Goal: Task Accomplishment & Management: Manage account settings

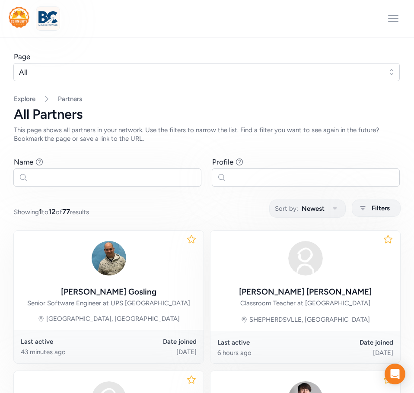
click at [54, 19] on img at bounding box center [47, 18] width 19 height 19
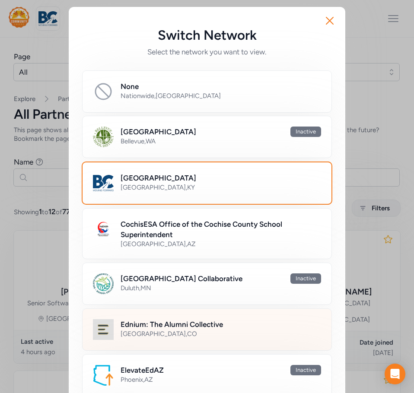
click at [146, 336] on div "Denver , CO" at bounding box center [220, 333] width 200 height 9
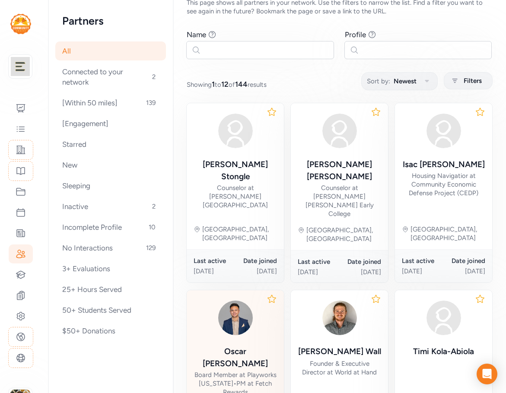
scroll to position [86, 0]
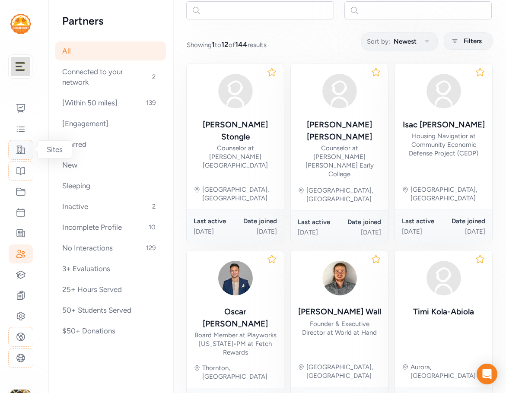
click at [24, 150] on icon at bounding box center [21, 150] width 10 height 10
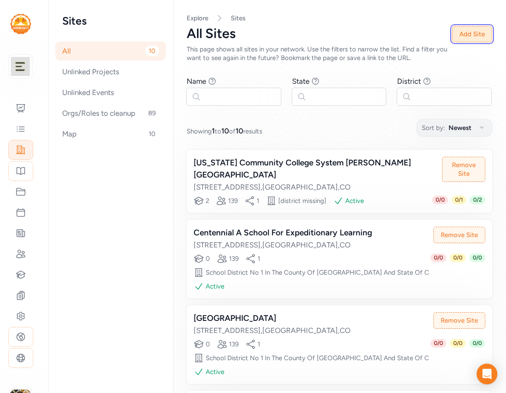
click at [413, 38] on button "Add Site" at bounding box center [472, 34] width 40 height 16
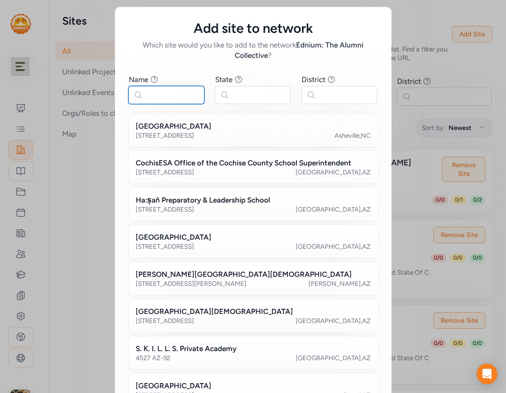
click at [153, 98] on input "text" at bounding box center [166, 95] width 76 height 18
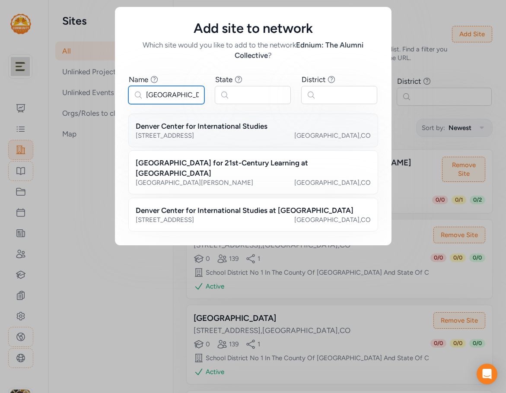
type input "denver center"
click at [181, 130] on h2 "Denver Center for International Studies" at bounding box center [202, 126] width 132 height 10
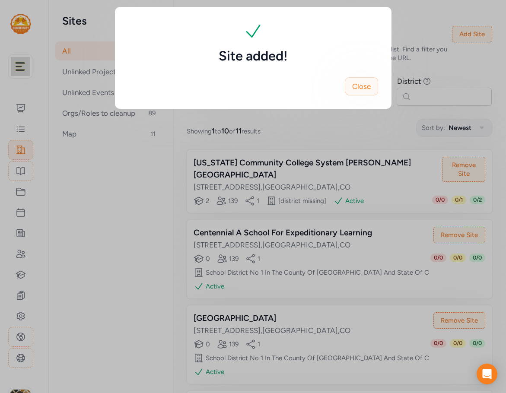
click at [371, 89] on button "Close" at bounding box center [361, 86] width 33 height 18
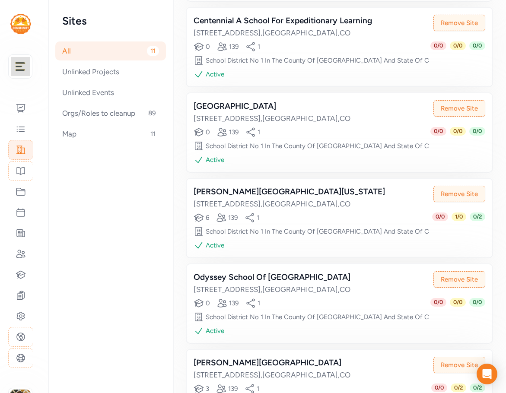
scroll to position [86, 0]
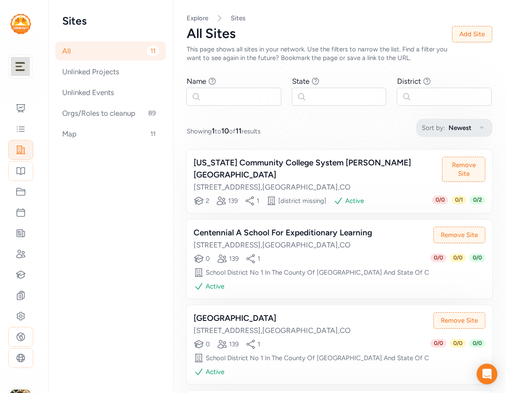
click at [448, 125] on span "Newest" at bounding box center [459, 128] width 23 height 10
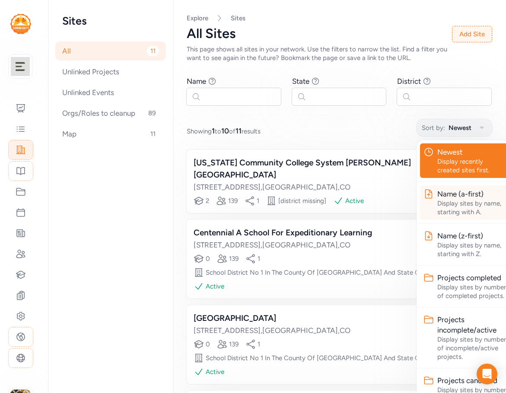
scroll to position [0, 5]
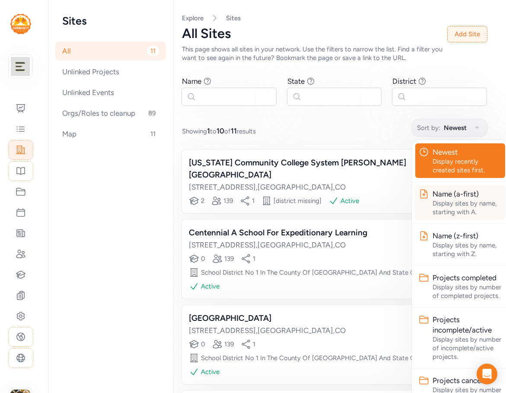
click at [443, 200] on div "Display sites by name, starting with A." at bounding box center [466, 207] width 69 height 17
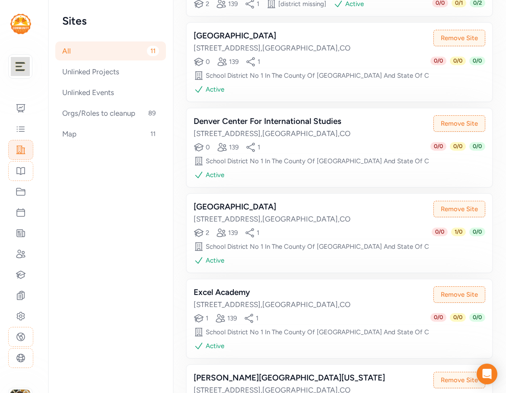
scroll to position [389, 0]
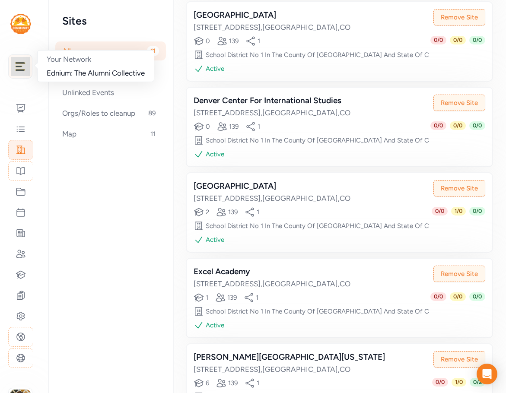
click at [22, 66] on img at bounding box center [20, 66] width 19 height 19
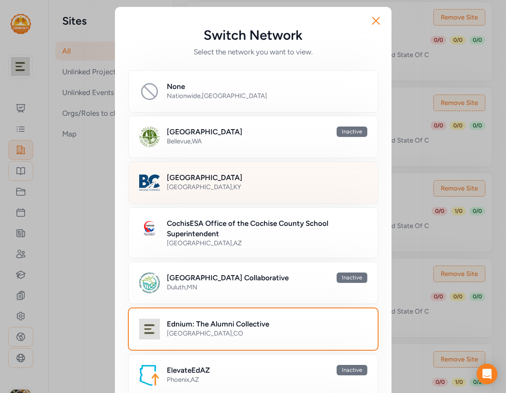
click at [185, 189] on div "[GEOGRAPHIC_DATA] , [GEOGRAPHIC_DATA]" at bounding box center [267, 187] width 200 height 9
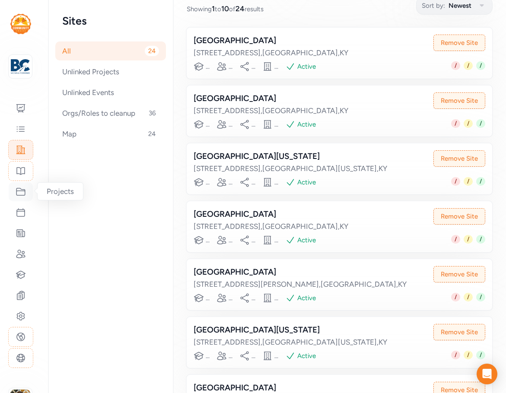
scroll to position [373, 0]
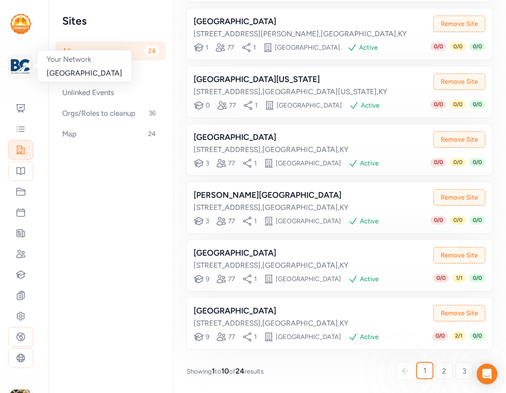
click at [26, 70] on img at bounding box center [20, 66] width 19 height 19
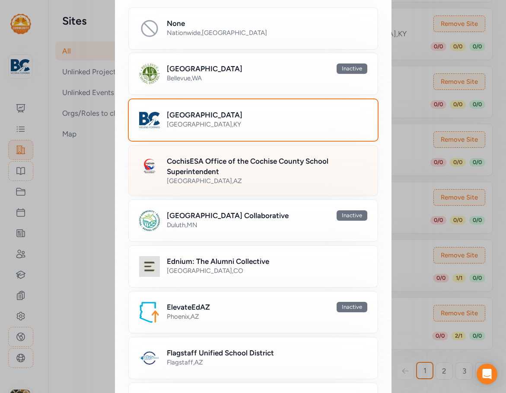
scroll to position [130, 0]
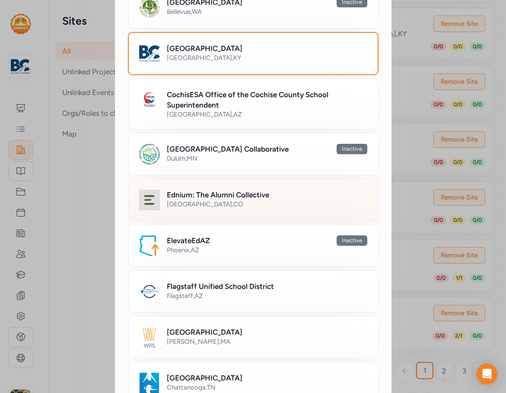
click at [193, 200] on div "[GEOGRAPHIC_DATA] , [GEOGRAPHIC_DATA]" at bounding box center [267, 204] width 200 height 9
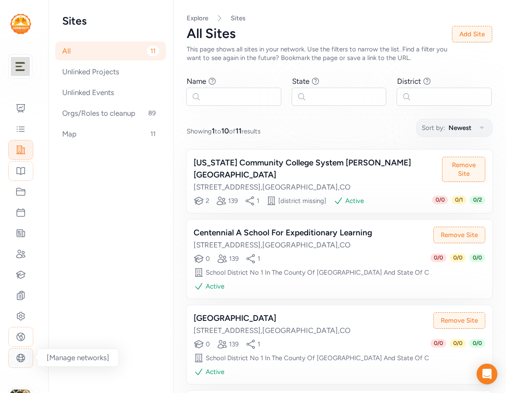
click at [23, 363] on icon at bounding box center [21, 358] width 10 height 10
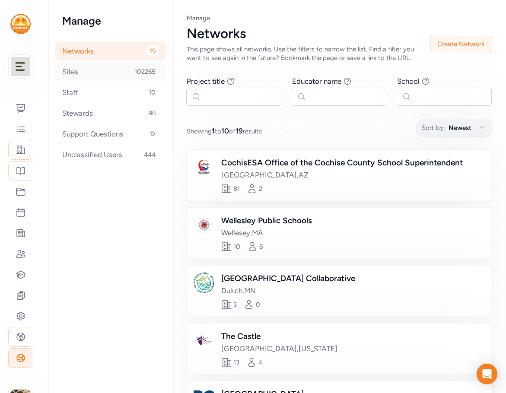
click at [77, 73] on div "Sites 102265" at bounding box center [110, 71] width 111 height 19
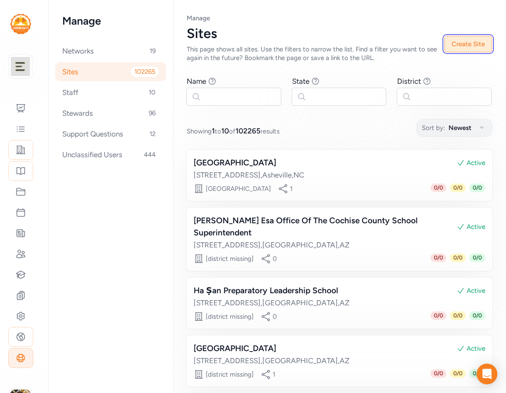
click at [469, 44] on button "Create Site" at bounding box center [468, 44] width 48 height 16
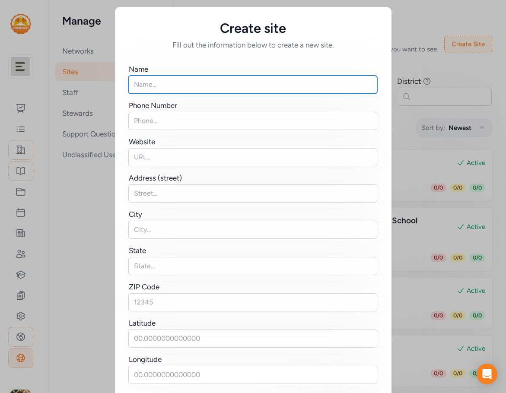
click at [150, 85] on input "text" at bounding box center [252, 85] width 249 height 18
paste input "Access Opportunity"
type input "Access Opportunity"
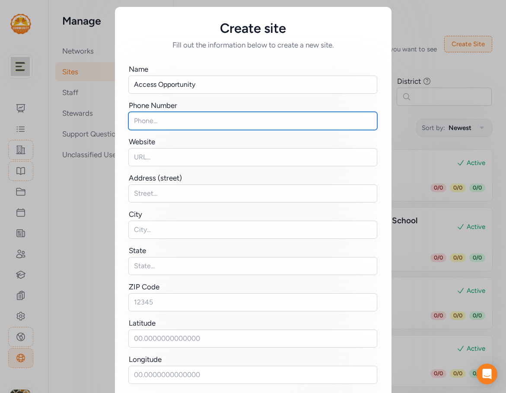
click at [159, 123] on input "text" at bounding box center [252, 121] width 249 height 18
paste input "[PHONE_NUMBER]‬"
type input "[PHONE_NUMBER]‬"
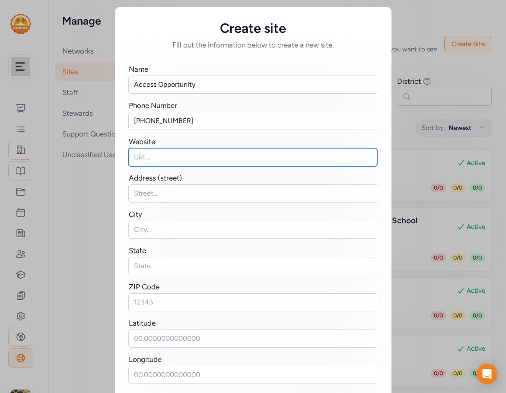
click at [143, 159] on input "text" at bounding box center [252, 157] width 249 height 18
paste input "[URL][DOMAIN_NAME]"
type input "[URL][DOMAIN_NAME]"
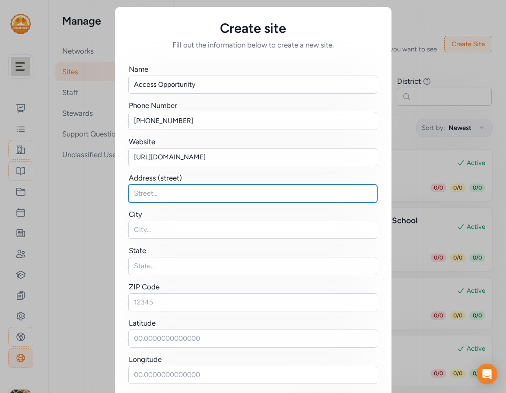
click at [149, 193] on input "text" at bounding box center [252, 193] width 249 height 18
paste input "[STREET_ADDRESS]"
type input "[STREET_ADDRESS]"
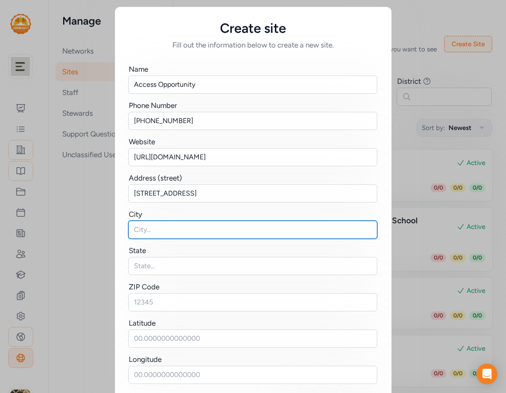
click at [170, 224] on input "text" at bounding box center [252, 230] width 249 height 18
click at [143, 231] on input "text" at bounding box center [252, 230] width 249 height 18
paste input "[GEOGRAPHIC_DATA]"
type input "[GEOGRAPHIC_DATA]"
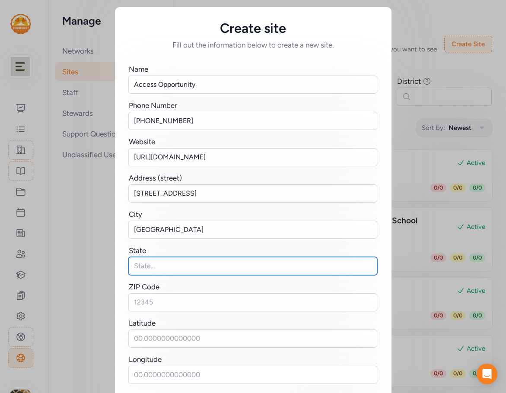
click at [138, 265] on input "text" at bounding box center [252, 266] width 249 height 18
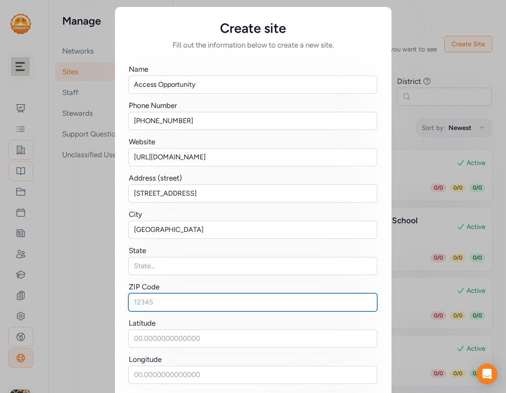
click at [166, 302] on input "text" at bounding box center [252, 302] width 249 height 18
paste input "80301"
type input "80301"
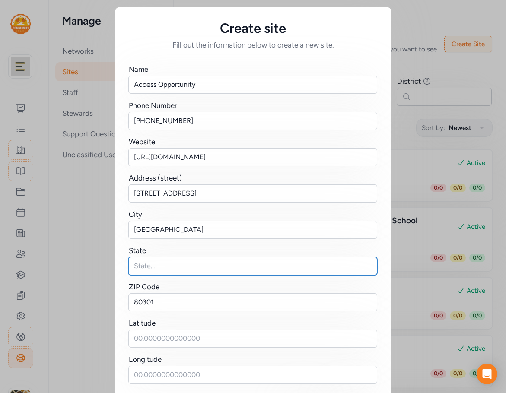
click at [159, 271] on input "text" at bounding box center [252, 266] width 249 height 18
type input "CO"
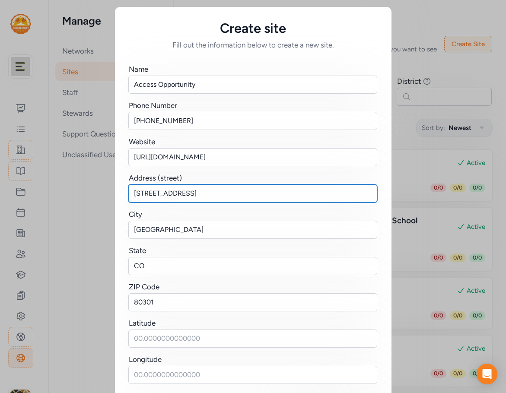
drag, startPoint x: 237, startPoint y: 192, endPoint x: 95, endPoint y: 195, distance: 141.7
click at [95, 195] on div "Create site Fill out the information below to create a new site. Name Access Op…" at bounding box center [253, 217] width 506 height 435
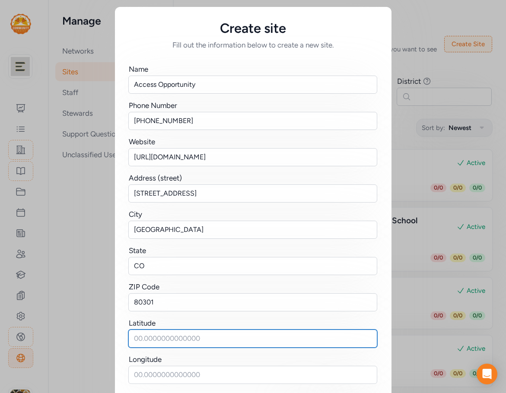
click at [163, 336] on input "text" at bounding box center [252, 338] width 249 height 18
paste input "40.021932338835036, -105.24074800674586"
drag, startPoint x: 202, startPoint y: 336, endPoint x: 320, endPoint y: 339, distance: 118.4
click at [320, 339] on input "40.021932338835036, -105.24074800674586" at bounding box center [252, 338] width 249 height 18
type input "40.021932338835036,"
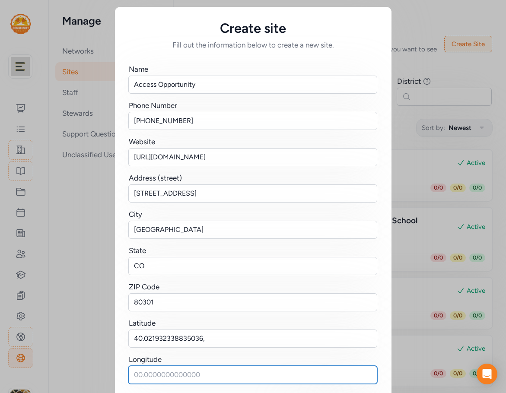
click at [184, 374] on input "text" at bounding box center [252, 375] width 249 height 18
paste input "-105.24074800674586"
type input "-105.24074800674586"
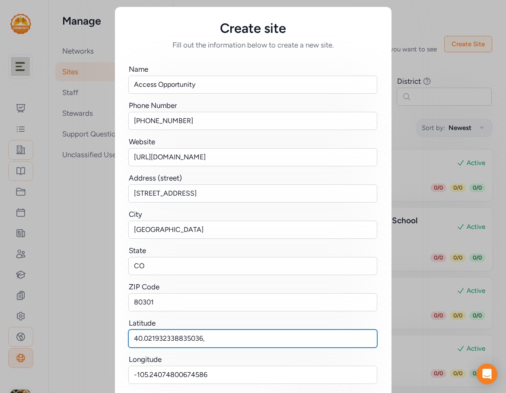
click at [208, 339] on input "40.021932338835036," at bounding box center [252, 338] width 249 height 18
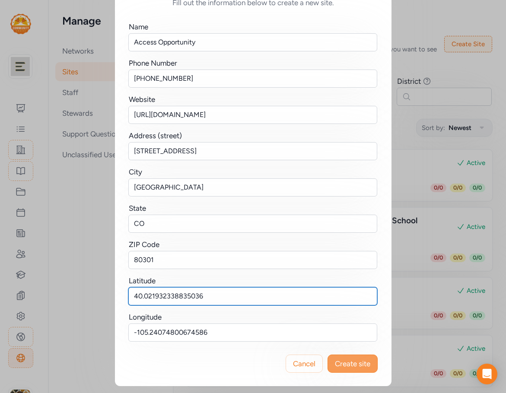
type input "40.021932338835036"
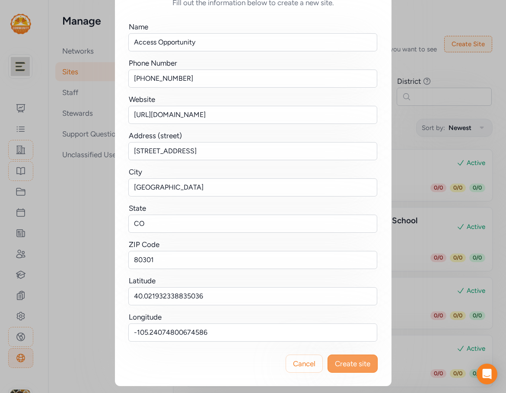
click at [348, 364] on span "Create site" at bounding box center [352, 363] width 35 height 10
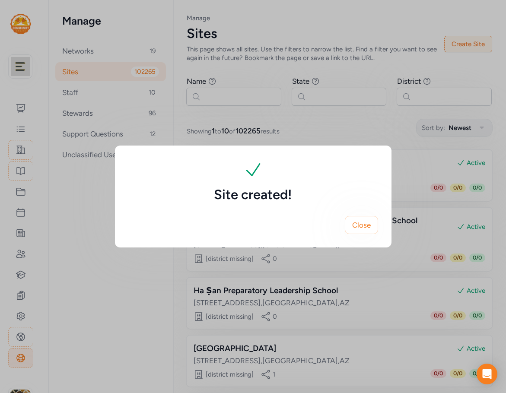
scroll to position [0, 0]
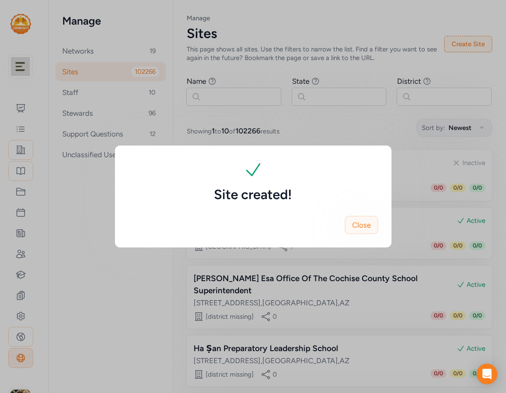
click at [359, 223] on span "Close" at bounding box center [361, 225] width 19 height 10
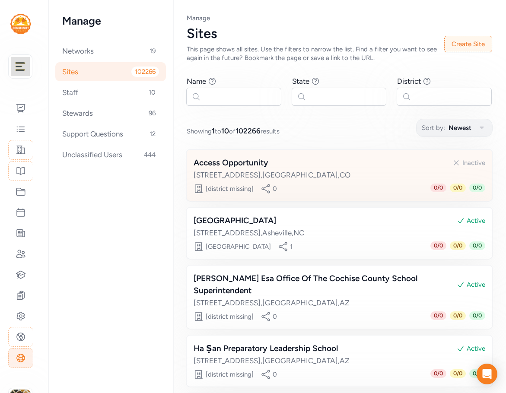
click at [434, 164] on div "Access Opportunity Inactive" at bounding box center [338, 163] width 291 height 12
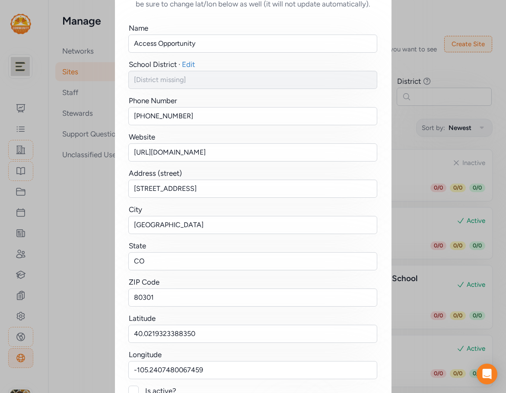
scroll to position [106, 0]
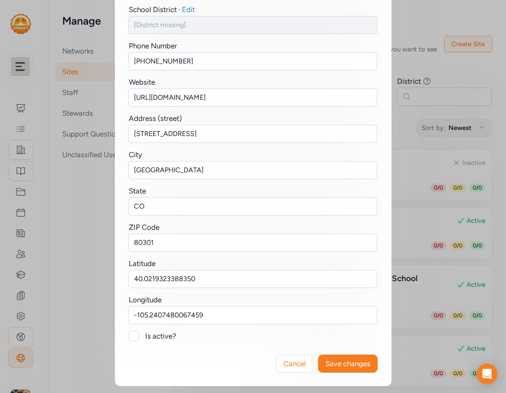
click at [130, 335] on div at bounding box center [133, 336] width 10 height 10
checkbox input "true"
click at [344, 363] on span "Save changes" at bounding box center [347, 363] width 45 height 10
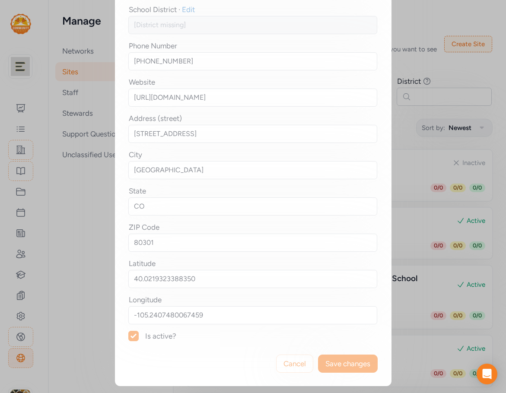
scroll to position [0, 0]
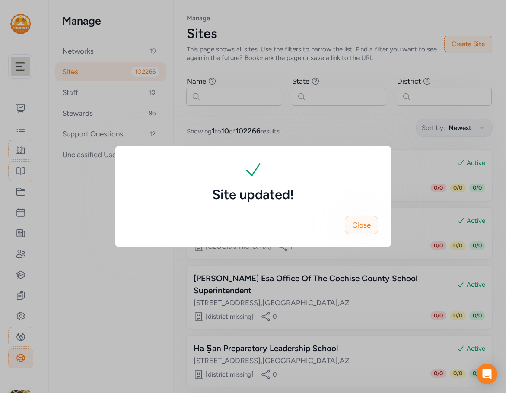
click at [362, 230] on button "Close" at bounding box center [361, 225] width 33 height 18
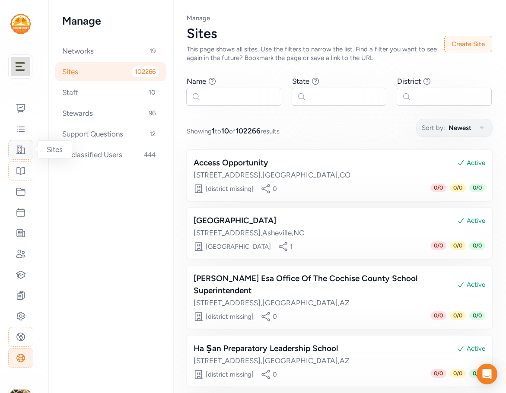
click at [27, 149] on div at bounding box center [20, 150] width 25 height 20
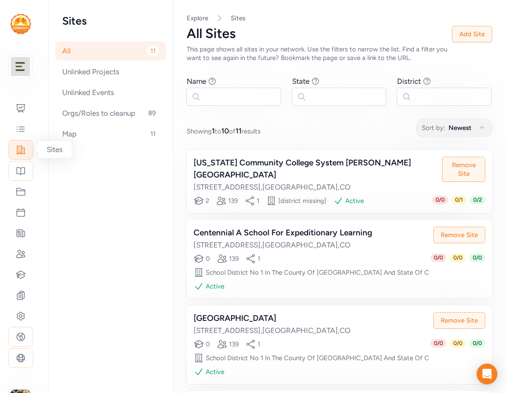
click at [22, 145] on icon at bounding box center [21, 150] width 10 height 10
click at [211, 96] on input "text" at bounding box center [233, 97] width 95 height 18
click at [476, 36] on button "Add Site" at bounding box center [472, 34] width 40 height 16
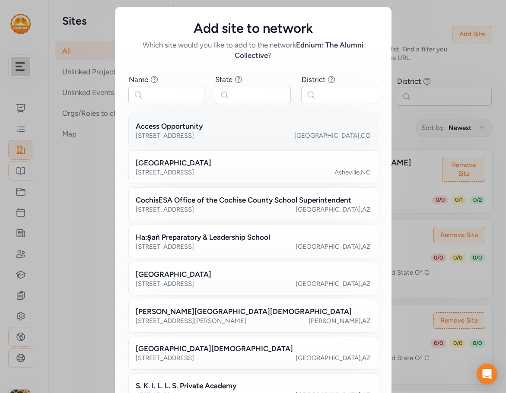
click at [160, 125] on h2 "Access Opportunity" at bounding box center [169, 126] width 67 height 10
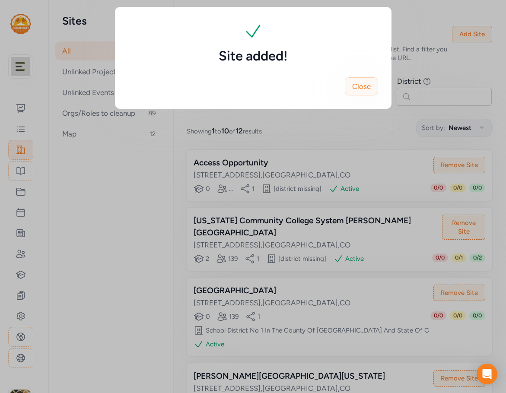
click at [367, 83] on span "Close" at bounding box center [361, 86] width 19 height 10
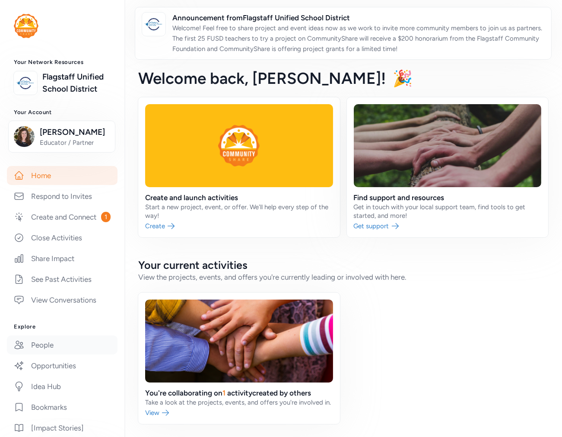
click at [54, 354] on link "People" at bounding box center [62, 344] width 111 height 19
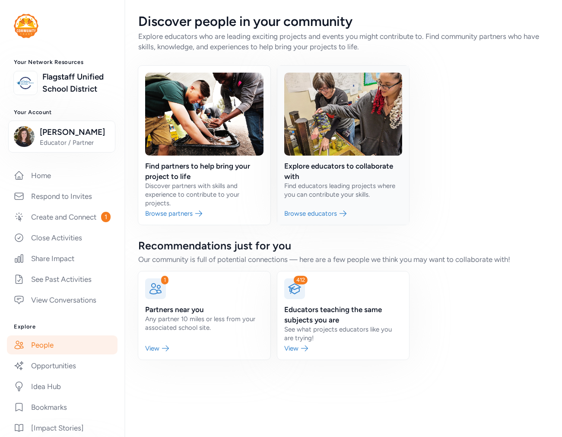
click at [312, 175] on link at bounding box center [343, 145] width 132 height 159
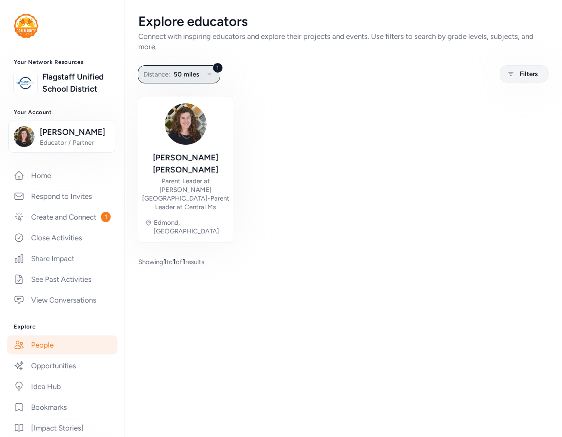
click at [178, 71] on span "50 miles" at bounding box center [186, 74] width 25 height 10
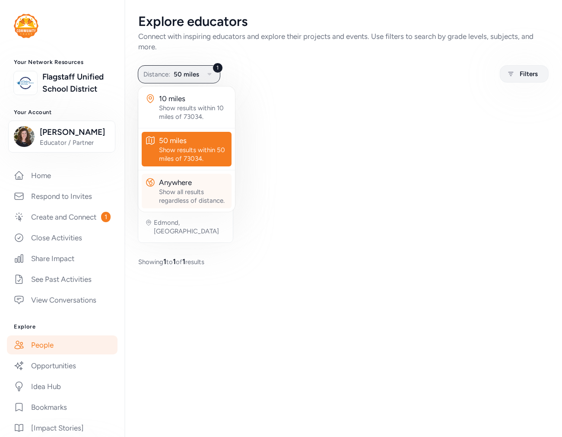
click at [177, 195] on div "Show all results regardless of distance." at bounding box center [193, 195] width 69 height 17
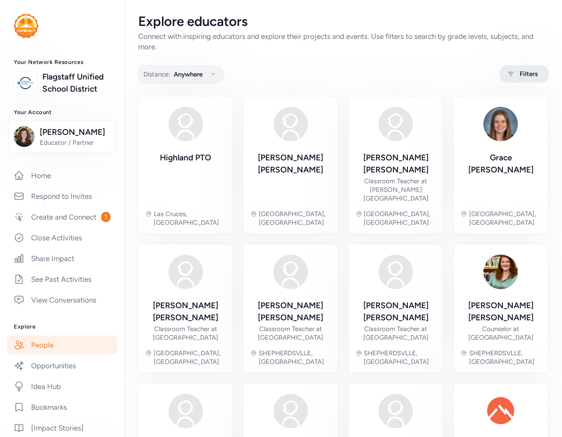
click at [523, 72] on span "Filters" at bounding box center [529, 74] width 18 height 10
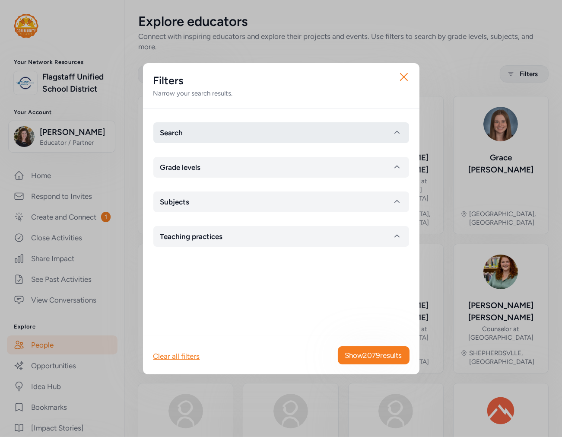
click at [218, 133] on button "Search" at bounding box center [281, 132] width 256 height 21
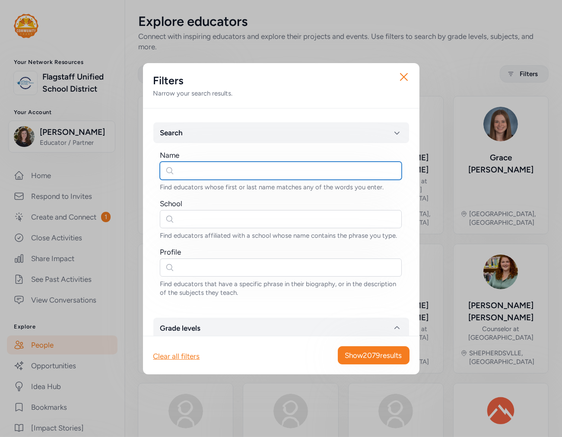
click at [204, 170] on input "text" at bounding box center [281, 171] width 242 height 18
type input "oscar"
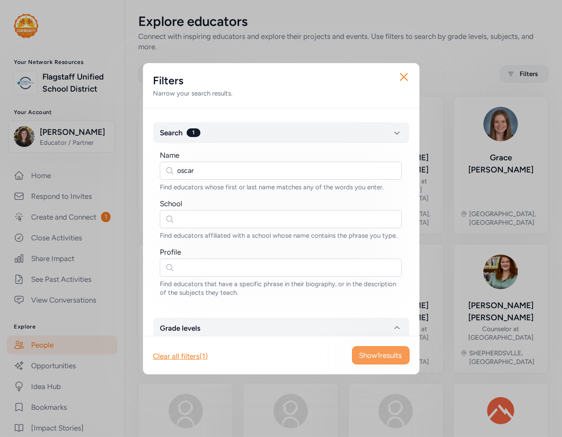
click at [385, 350] on span "Show 1 results" at bounding box center [380, 355] width 43 height 10
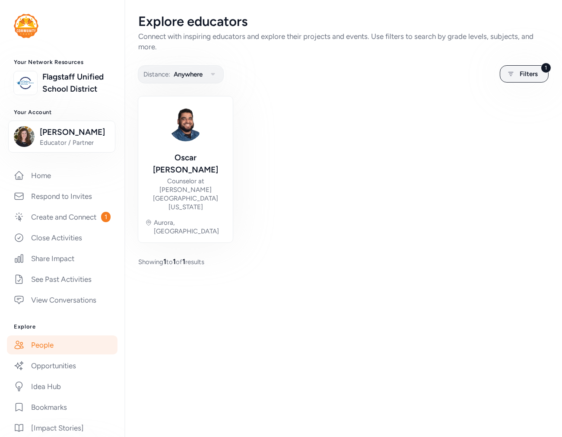
click at [57, 354] on link "People" at bounding box center [62, 344] width 111 height 19
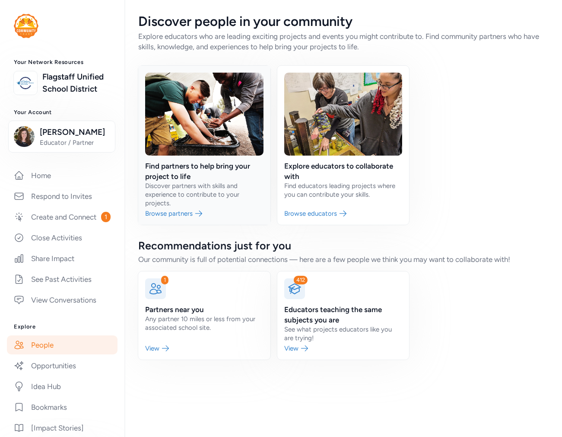
click at [180, 191] on link at bounding box center [204, 145] width 132 height 159
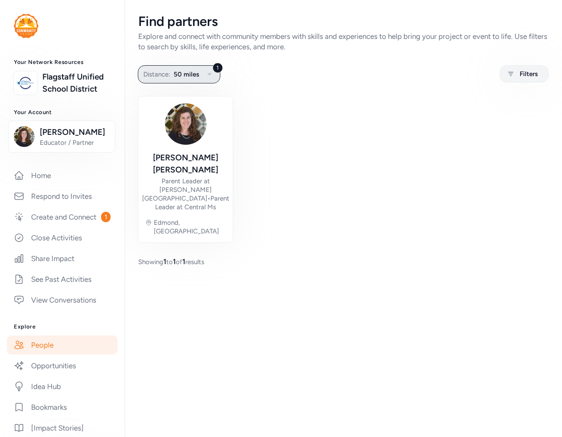
click at [172, 71] on button "1 Distance: 50 miles" at bounding box center [179, 74] width 82 height 18
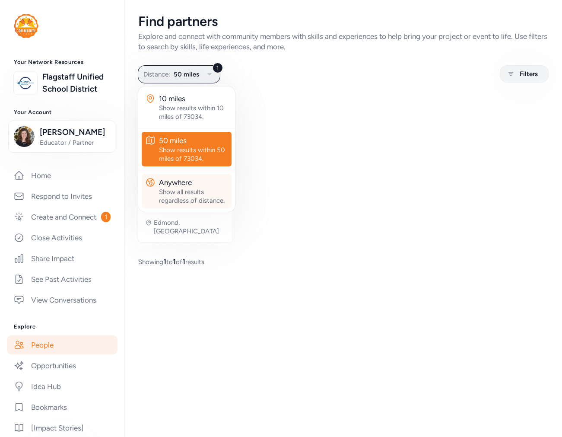
click at [172, 197] on div "Show all results regardless of distance." at bounding box center [193, 195] width 69 height 17
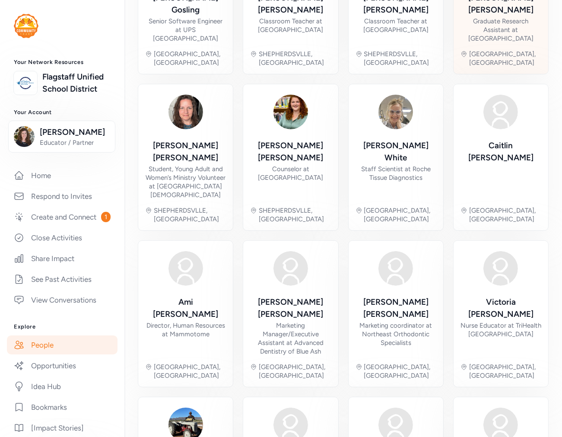
scroll to position [219, 0]
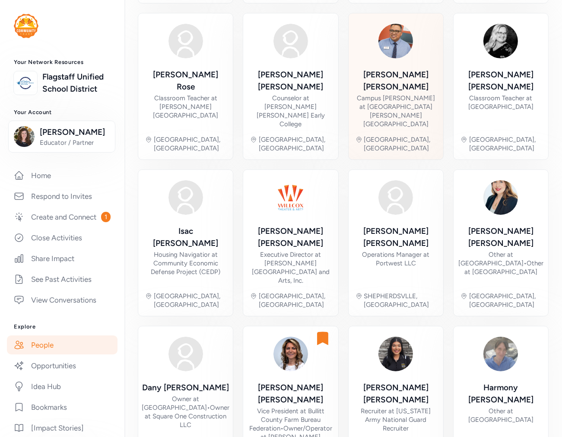
scroll to position [245, 0]
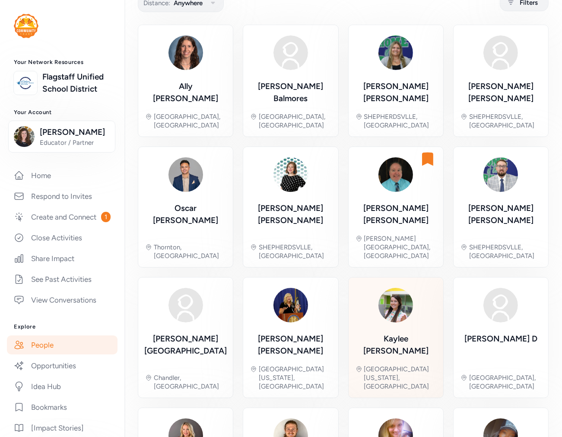
scroll to position [66, 0]
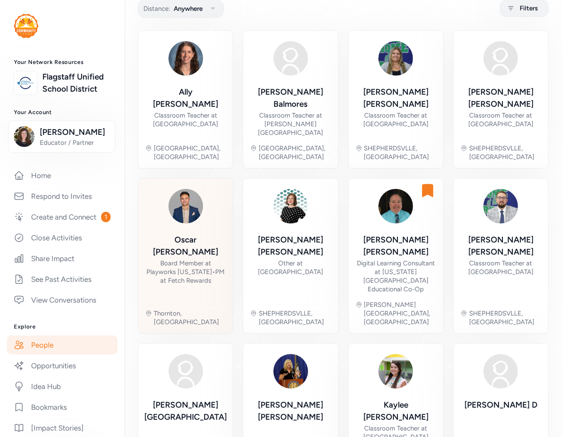
click at [193, 259] on div "Board Member at Playworks Colorado • PM at Fetch Rewards" at bounding box center [185, 272] width 81 height 26
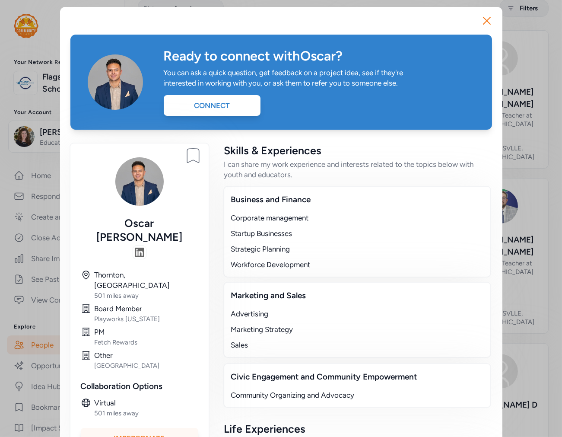
click at [167, 428] on div "Impersonate" at bounding box center [139, 438] width 117 height 21
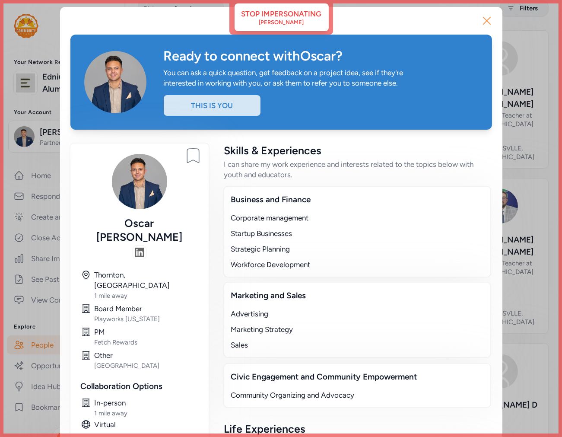
click at [485, 21] on icon "button" at bounding box center [487, 21] width 14 height 14
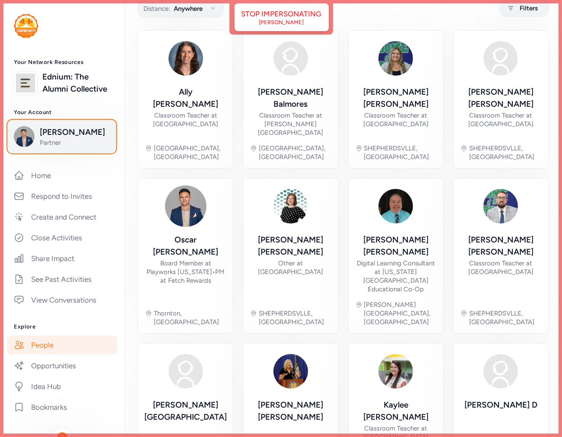
click at [57, 138] on span "Oscar Saenz" at bounding box center [75, 132] width 70 height 12
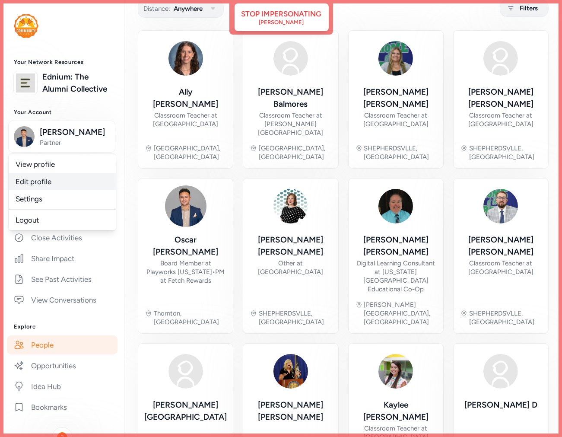
click at [48, 190] on link "Edit profile" at bounding box center [62, 181] width 107 height 17
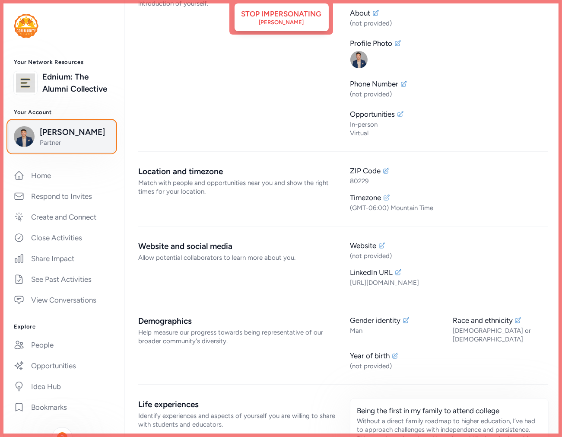
click at [61, 147] on span "Partner" at bounding box center [75, 142] width 70 height 9
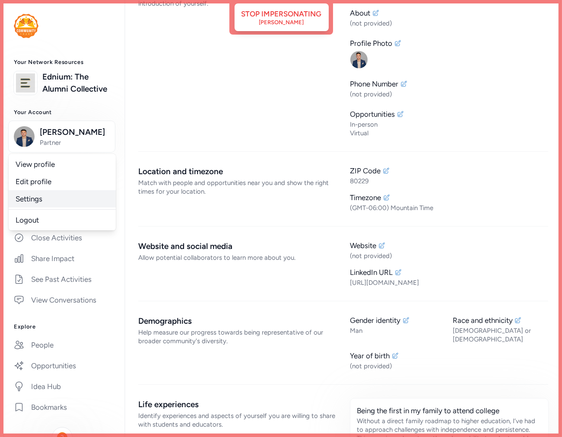
click at [49, 207] on link "Settings" at bounding box center [62, 198] width 107 height 17
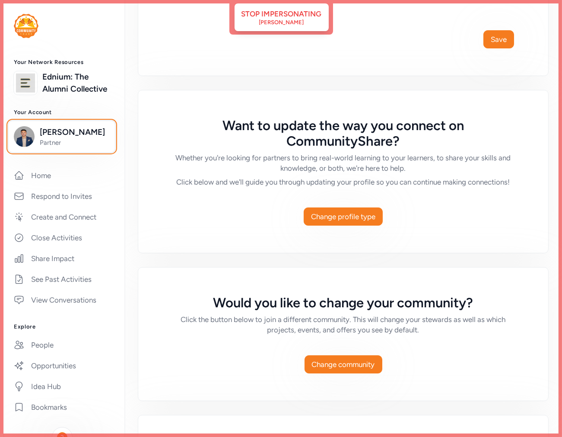
scroll to position [450, 0]
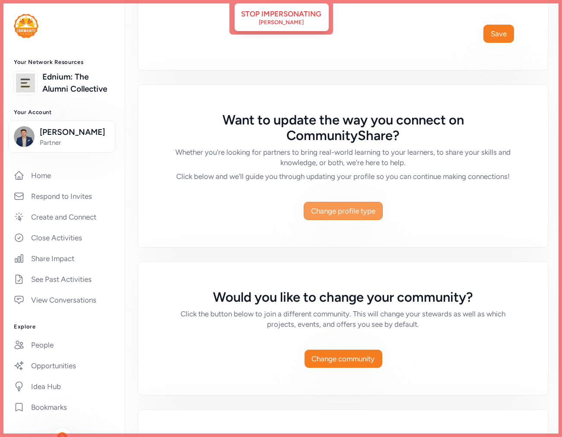
click at [359, 216] on span "Change profile type" at bounding box center [343, 211] width 64 height 10
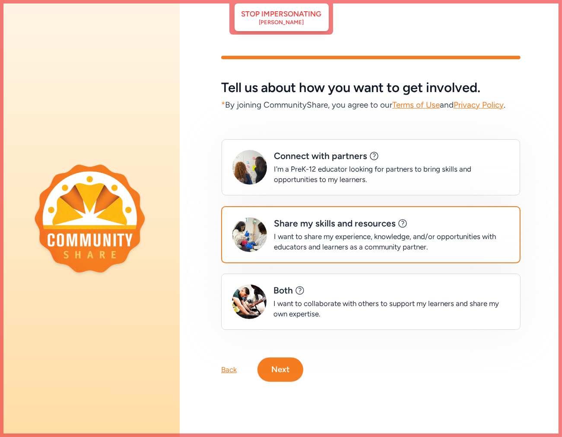
click at [322, 309] on div "I want to collaborate with others to support my learners and share my own exper…" at bounding box center [391, 308] width 236 height 21
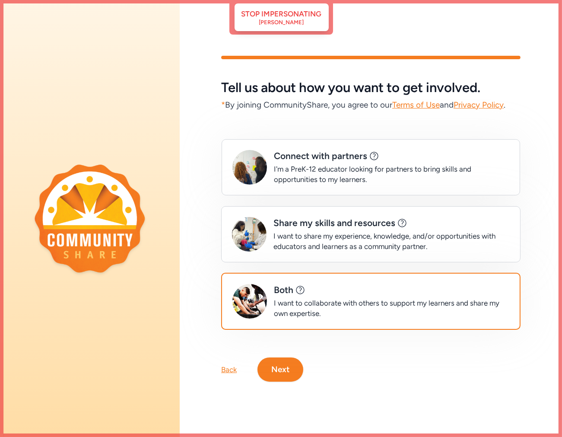
click at [291, 358] on button "Next" at bounding box center [280, 369] width 46 height 24
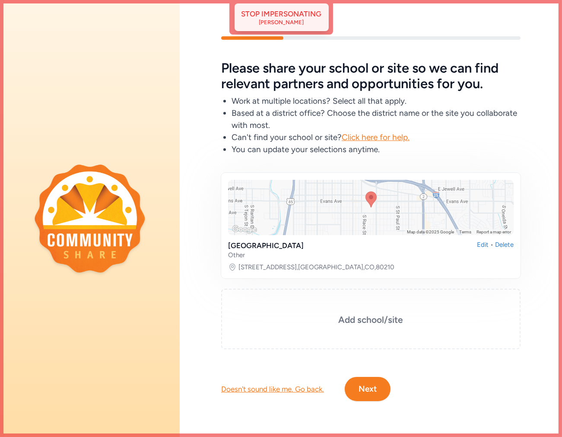
click at [290, 18] on div "Stop impersonating" at bounding box center [281, 14] width 80 height 10
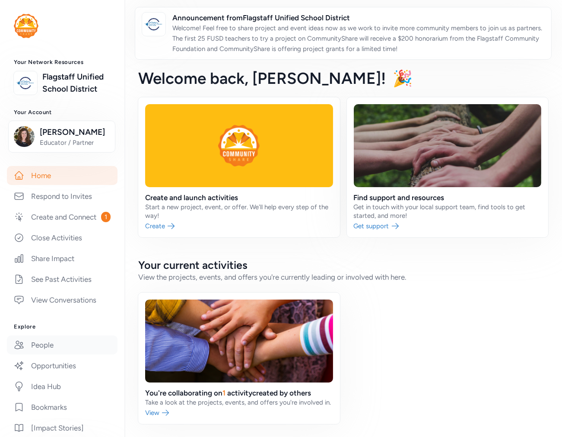
click at [28, 354] on link "People" at bounding box center [62, 344] width 111 height 19
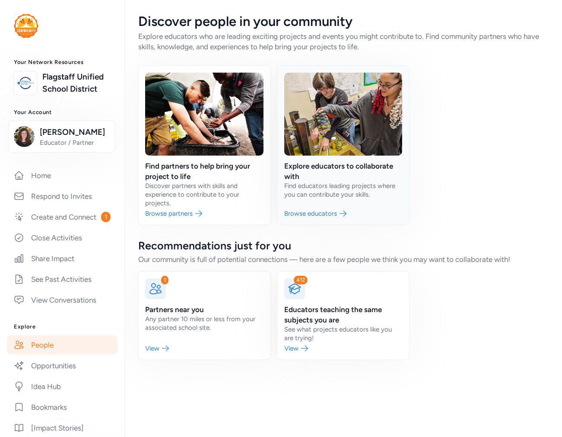
click at [372, 178] on link at bounding box center [343, 145] width 132 height 159
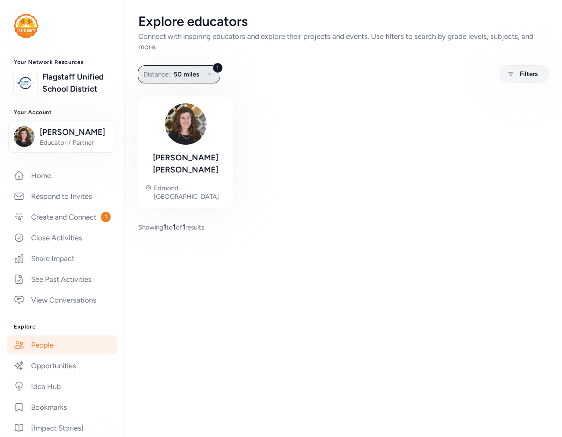
click at [178, 74] on span "50 miles" at bounding box center [186, 74] width 25 height 10
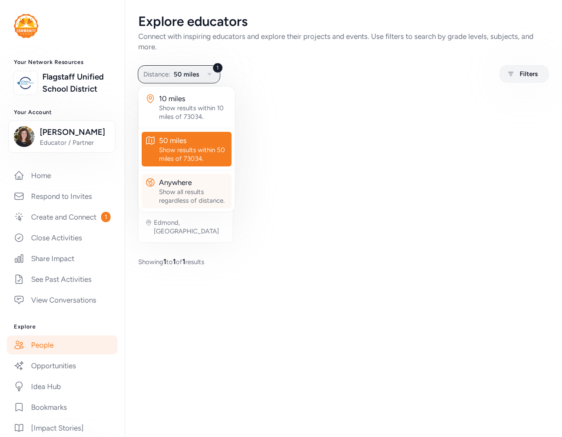
click at [184, 190] on div "Show all results regardless of distance." at bounding box center [193, 195] width 69 height 17
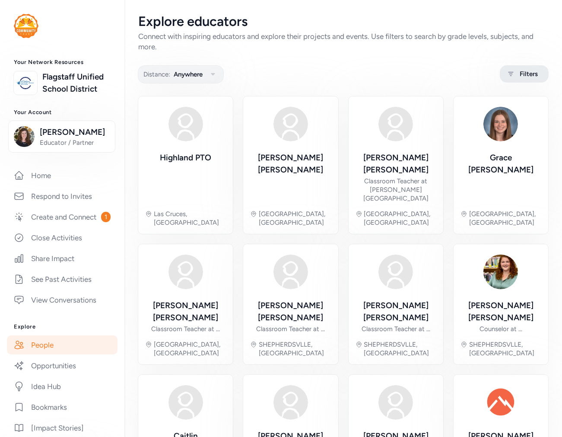
click at [521, 73] on span "Filters" at bounding box center [529, 74] width 18 height 10
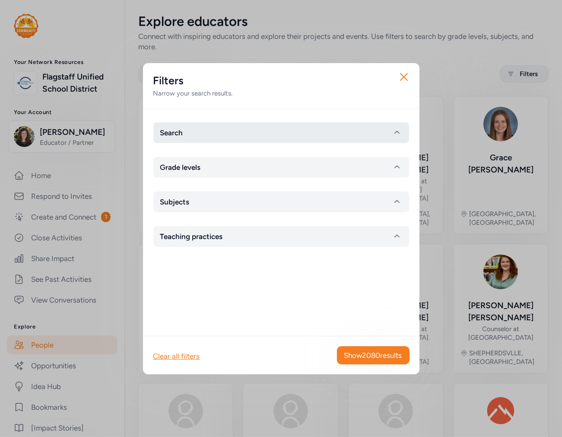
click at [203, 135] on button "Search" at bounding box center [281, 132] width 256 height 21
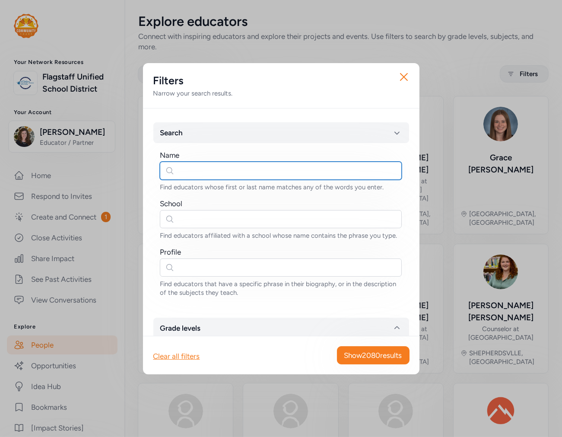
click at [195, 165] on input "text" at bounding box center [281, 171] width 242 height 18
type input "james"
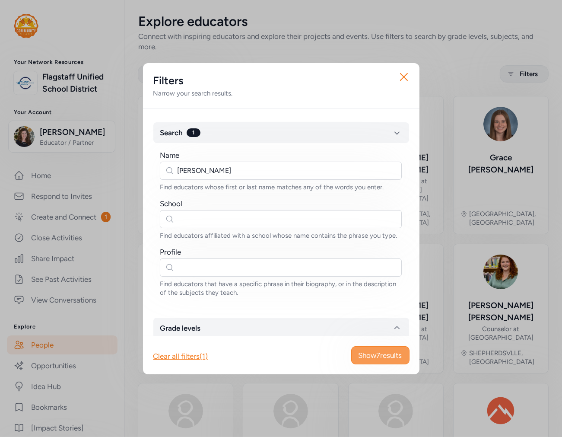
click at [389, 348] on button "Show 7 results" at bounding box center [380, 355] width 58 height 18
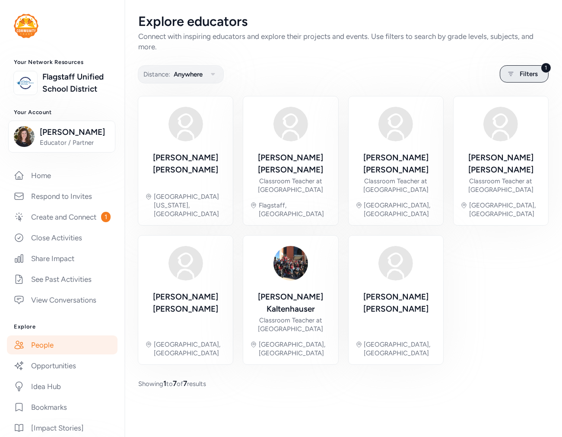
click at [530, 73] on span "Filters" at bounding box center [529, 74] width 18 height 10
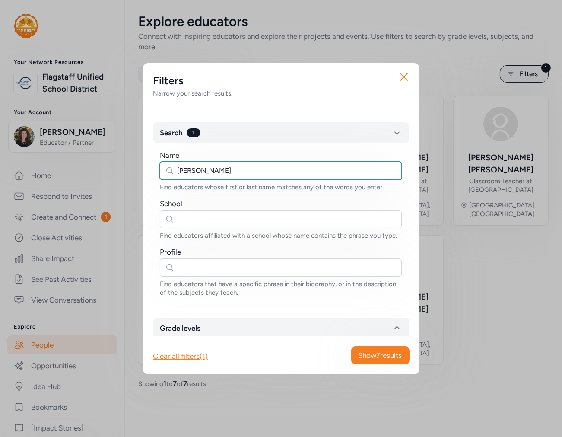
drag, startPoint x: 206, startPoint y: 170, endPoint x: 179, endPoint y: 172, distance: 27.7
click at [179, 172] on input "james" at bounding box center [281, 171] width 242 height 18
type input "jimmy"
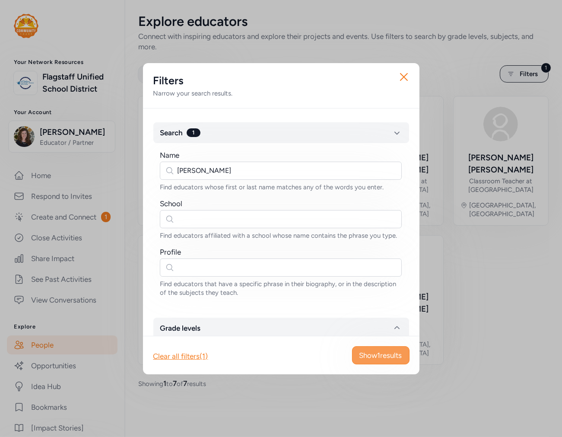
click at [392, 351] on span "Show 1 results" at bounding box center [380, 355] width 43 height 10
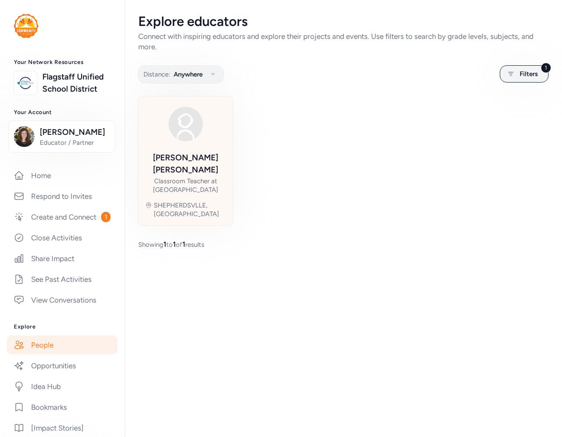
click at [213, 150] on div "Jimmy Carnes Classroom Teacher at Bernheim Middle School SHEPHERDSVLLE, KY" at bounding box center [185, 160] width 81 height 115
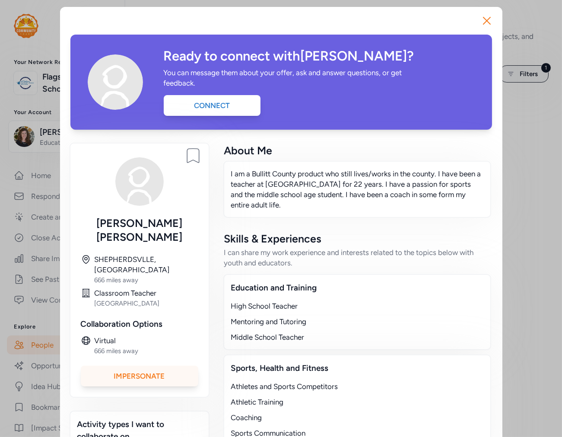
click at [163, 365] on div "Impersonate" at bounding box center [139, 375] width 117 height 21
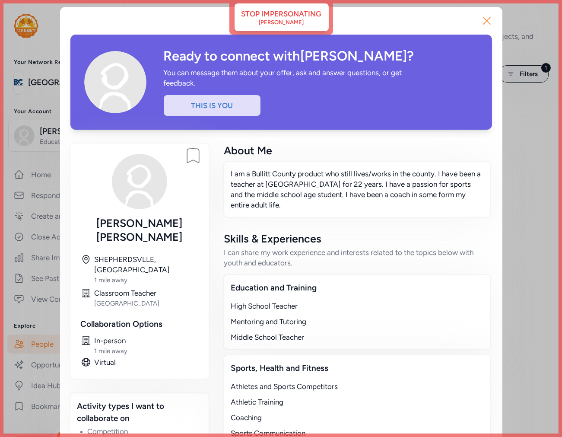
click at [489, 23] on icon "button" at bounding box center [487, 21] width 14 height 14
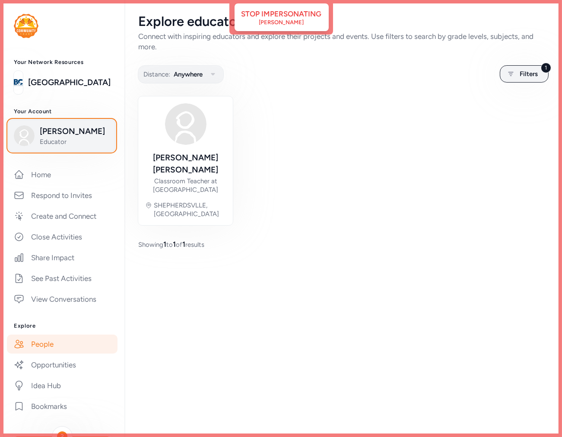
click at [55, 141] on span "Educator" at bounding box center [75, 141] width 70 height 9
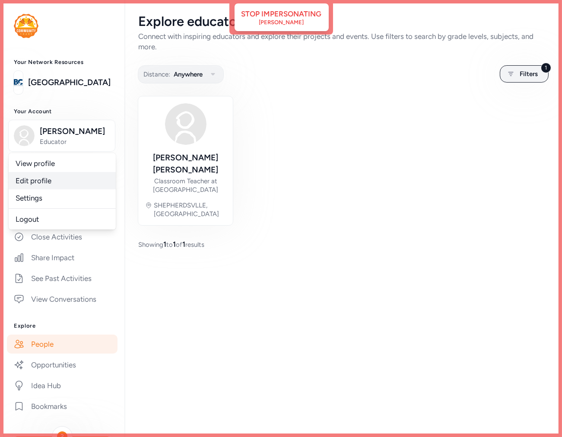
click at [45, 186] on link "Edit profile" at bounding box center [62, 180] width 107 height 17
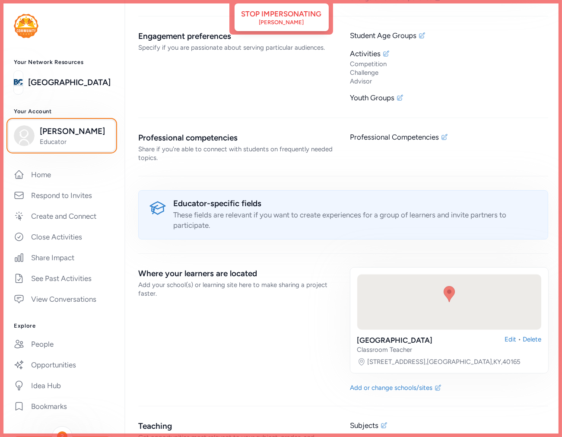
scroll to position [1330, 0]
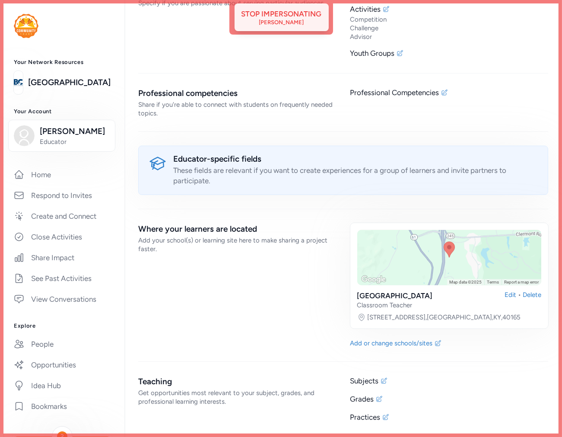
click at [312, 22] on div "Stop impersonating Jimmy Carnes" at bounding box center [281, 17] width 80 height 17
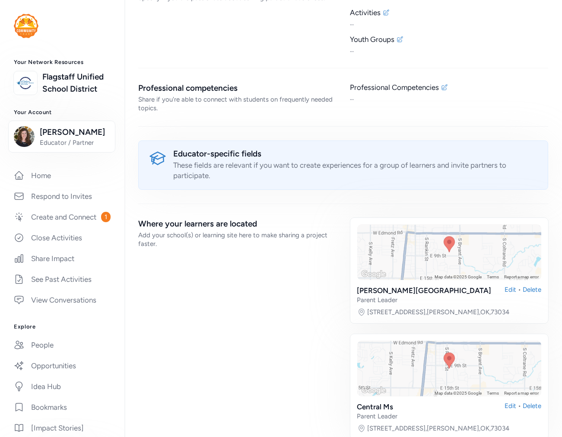
scroll to position [2364, 0]
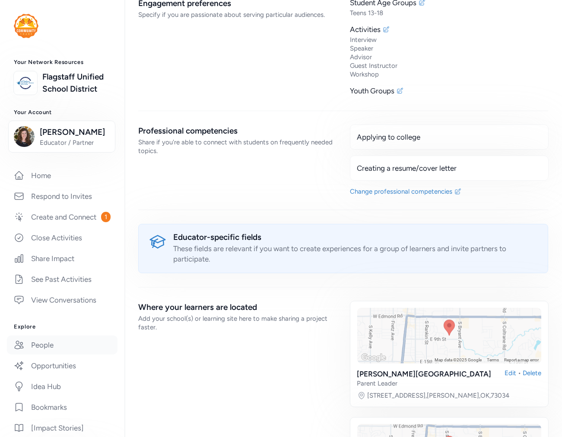
click at [44, 354] on link "People" at bounding box center [62, 344] width 111 height 19
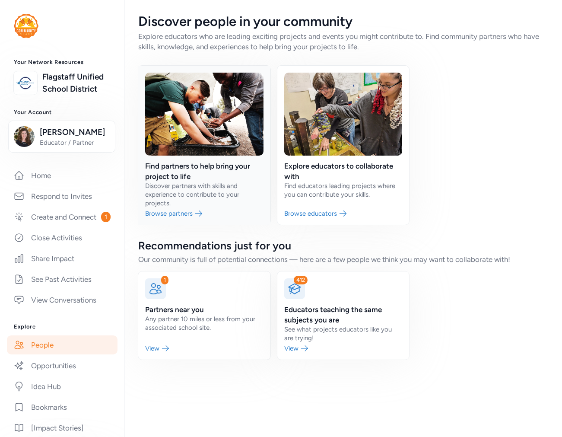
click at [199, 178] on link at bounding box center [204, 145] width 132 height 159
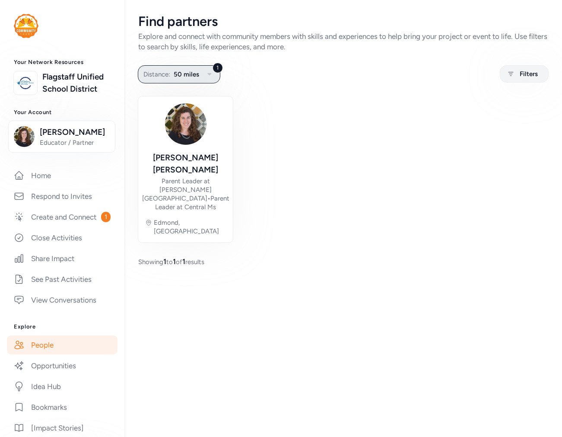
click at [196, 72] on span "50 miles" at bounding box center [186, 74] width 25 height 10
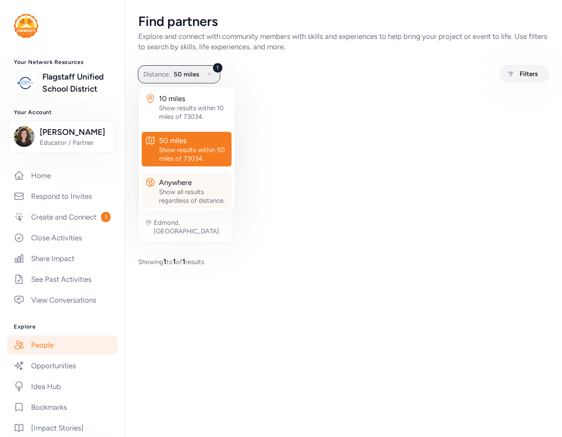
click at [183, 200] on div "Show all results regardless of distance." at bounding box center [193, 195] width 69 height 17
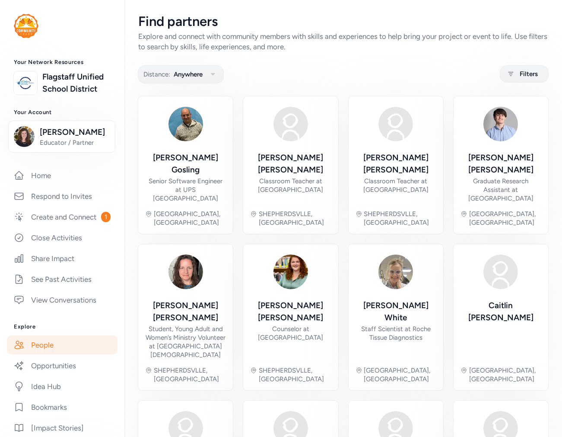
click at [67, 354] on link "People" at bounding box center [62, 344] width 111 height 19
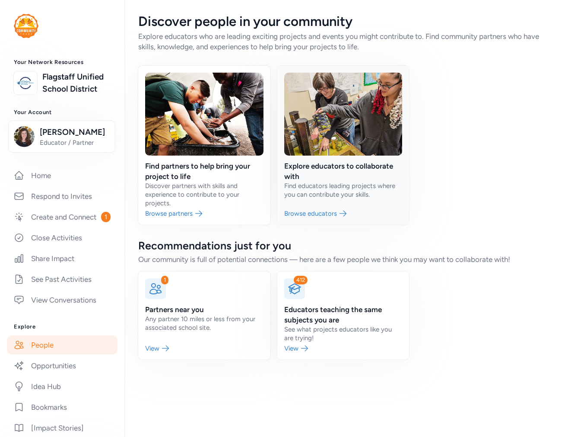
click at [346, 181] on link at bounding box center [343, 145] width 132 height 159
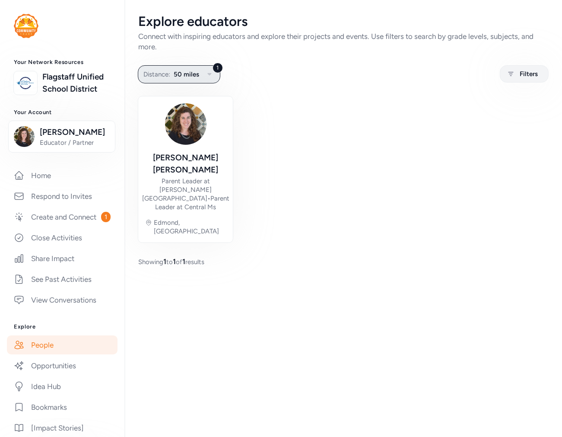
drag, startPoint x: 176, startPoint y: 76, endPoint x: 185, endPoint y: 79, distance: 9.9
click at [176, 76] on span "50 miles" at bounding box center [186, 74] width 25 height 10
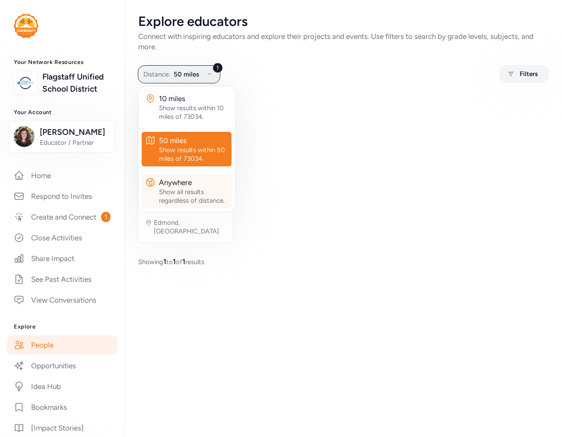
click at [182, 190] on div "Show all results regardless of distance." at bounding box center [193, 195] width 69 height 17
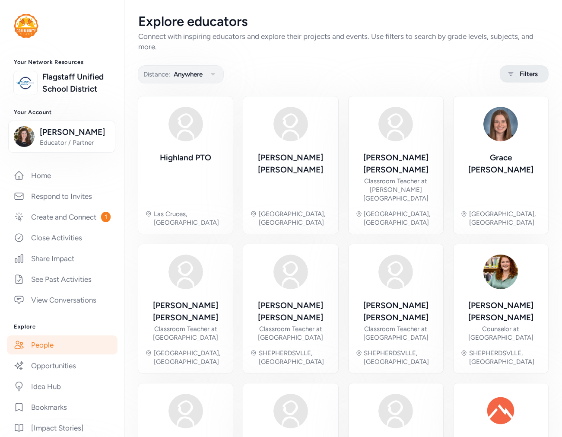
click at [520, 74] on span "Filters" at bounding box center [529, 74] width 18 height 10
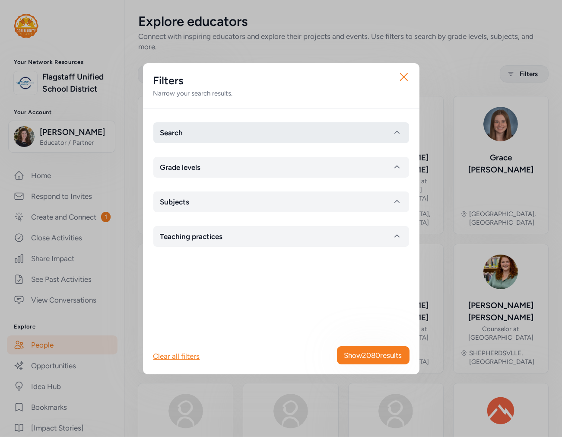
click at [216, 138] on button "Search" at bounding box center [281, 132] width 256 height 21
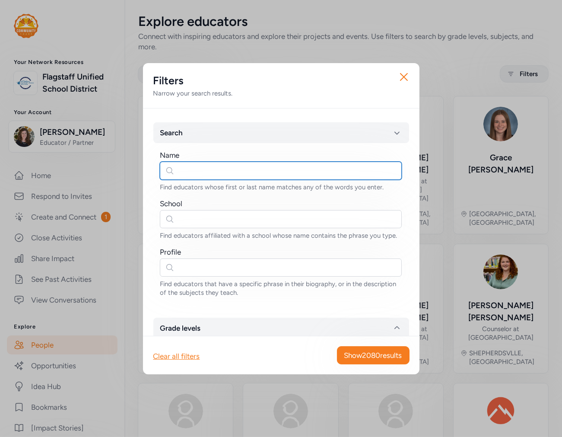
click at [197, 175] on input "text" at bounding box center [281, 171] width 242 height 18
type input "olivia"
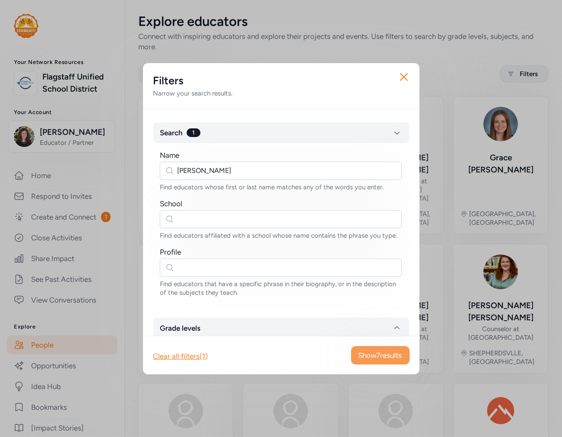
click at [383, 356] on span "Show 7 results" at bounding box center [380, 355] width 44 height 10
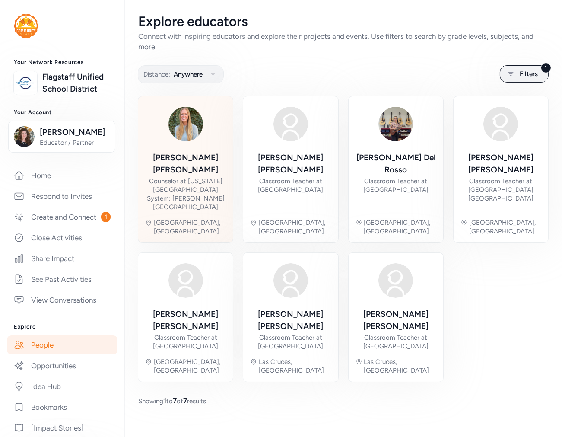
click at [199, 155] on div "Olivia Sutphen" at bounding box center [185, 164] width 81 height 24
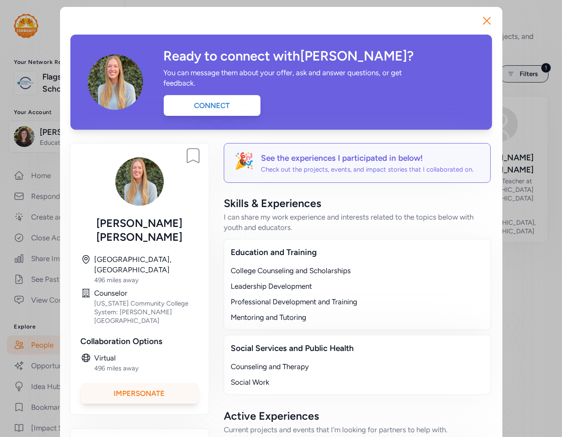
click at [146, 383] on div "Impersonate" at bounding box center [139, 393] width 117 height 21
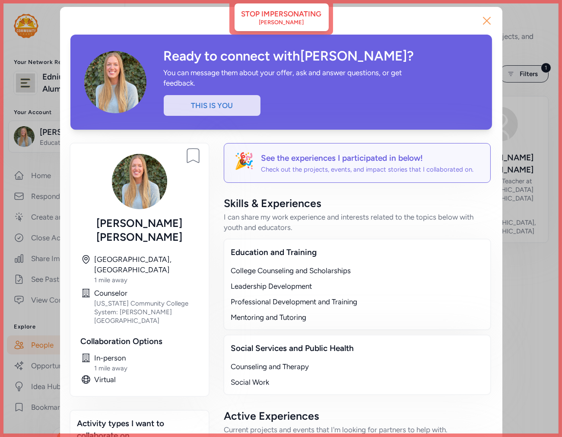
click at [485, 19] on icon "button" at bounding box center [487, 21] width 14 height 14
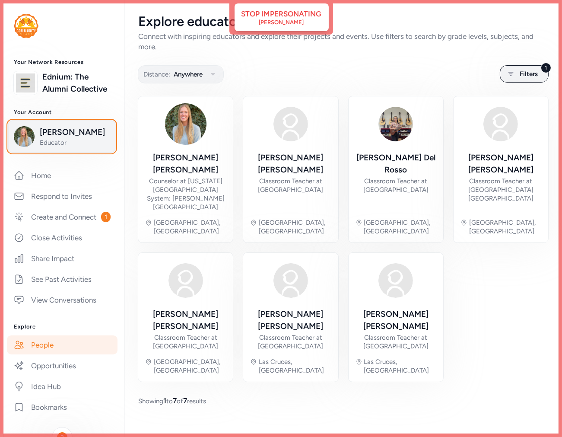
click at [73, 147] on span "Educator" at bounding box center [75, 142] width 70 height 9
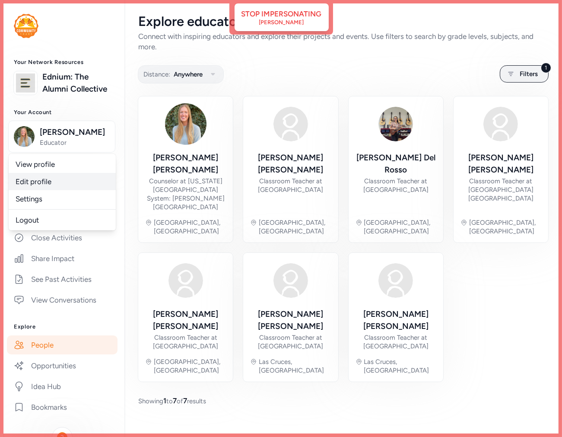
click at [60, 190] on link "Edit profile" at bounding box center [62, 181] width 107 height 17
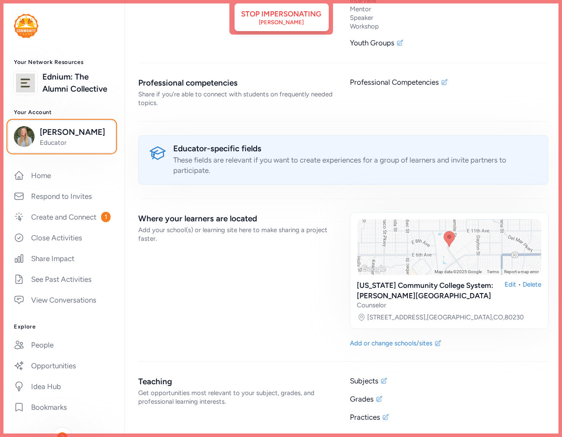
scroll to position [1097, 0]
click at [376, 340] on div "Add or change schools/sites" at bounding box center [391, 343] width 82 height 9
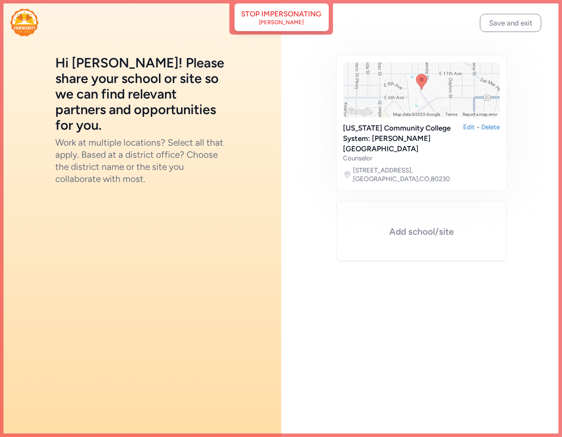
click at [414, 225] on h3 "Add school/site" at bounding box center [421, 231] width 127 height 12
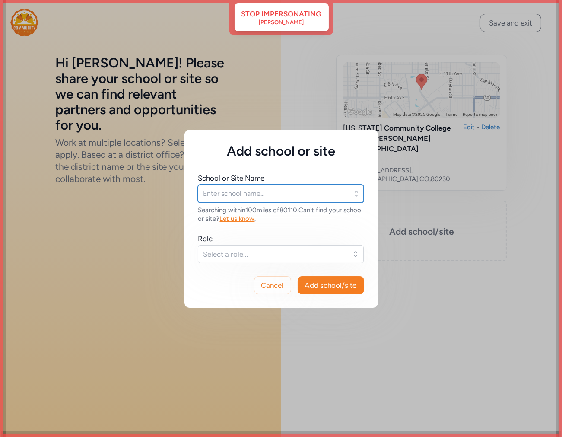
click at [227, 196] on input "text" at bounding box center [281, 193] width 166 height 18
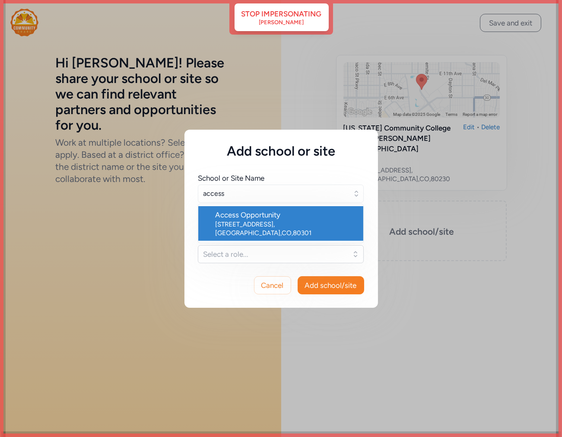
click at [255, 220] on div "4845 Pearl East Circle Suite 101 , Boulder , CO , 80301" at bounding box center [285, 228] width 141 height 17
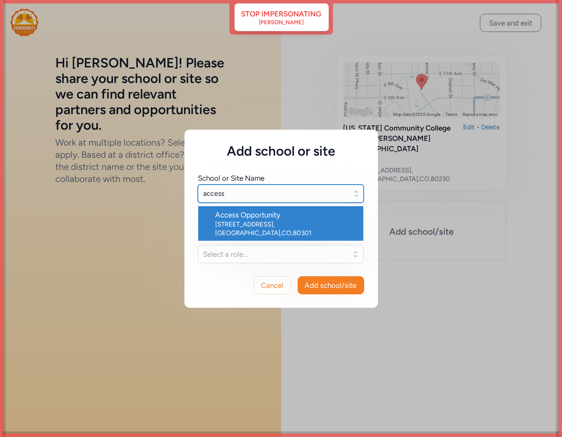
type input "Access Opportunity"
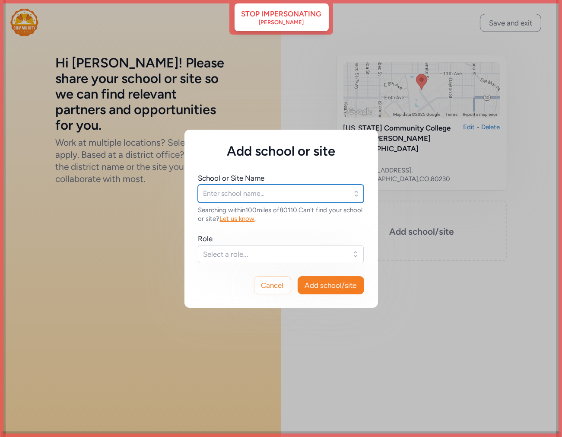
type input "Access Opportunity"
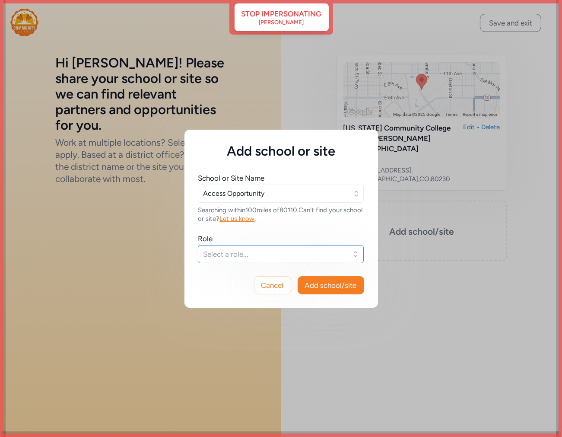
click at [239, 252] on span "Select a role..." at bounding box center [274, 254] width 143 height 10
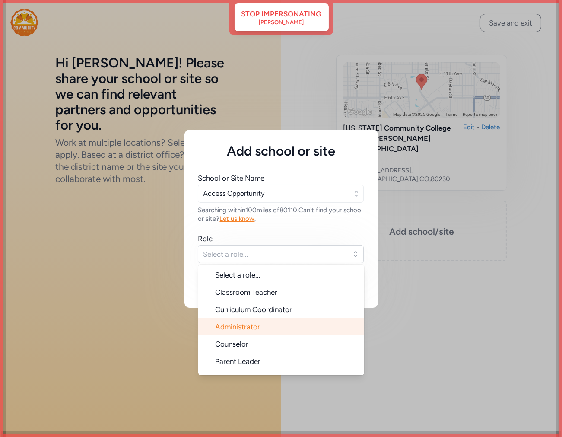
click at [261, 325] on li "Administrator" at bounding box center [281, 326] width 166 height 17
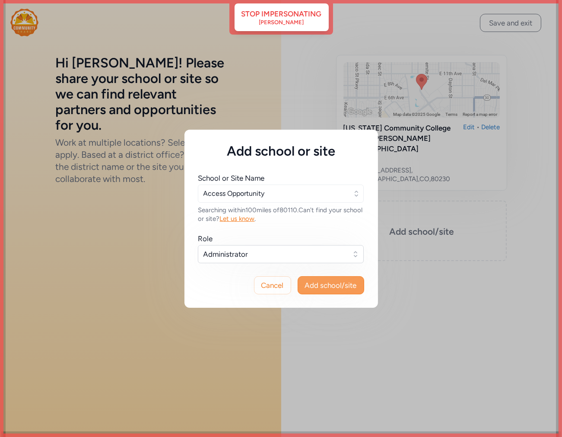
click at [339, 285] on span "Add school/site" at bounding box center [331, 285] width 52 height 10
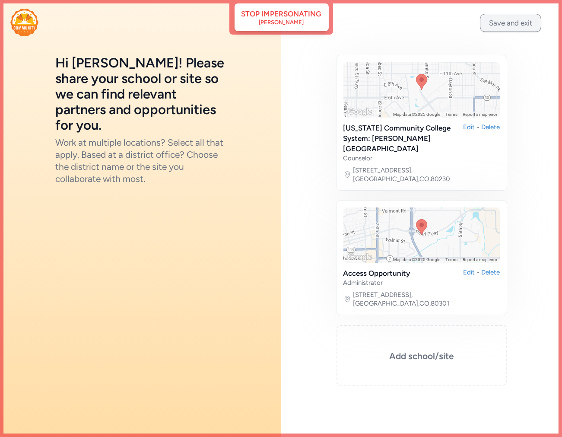
click at [512, 25] on button "Save and exit" at bounding box center [510, 23] width 61 height 18
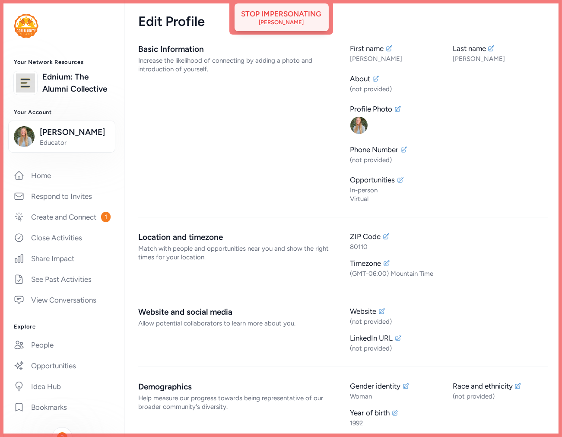
click at [311, 23] on div "Stop impersonating Olivia Sutphen" at bounding box center [281, 17] width 80 height 17
